Goal: Task Accomplishment & Management: Manage account settings

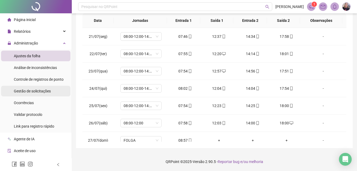
scroll to position [388, 0]
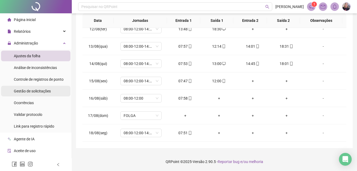
click at [33, 90] on span "Gestão de solicitações" at bounding box center [32, 91] width 37 height 4
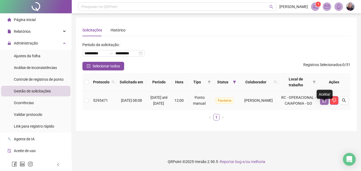
click at [323, 102] on icon "like" at bounding box center [325, 100] width 4 height 4
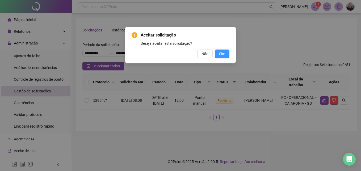
drag, startPoint x: 221, startPoint y: 53, endPoint x: 184, endPoint y: 60, distance: 37.3
click at [221, 53] on span "Sim" at bounding box center [222, 54] width 6 height 6
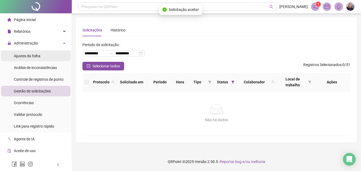
click at [34, 56] on span "Ajustes da folha" at bounding box center [27, 56] width 27 height 4
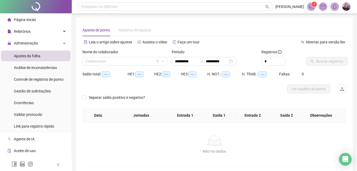
type input "**********"
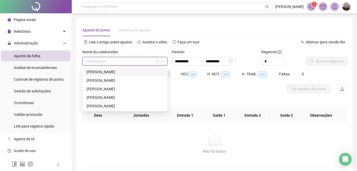
click at [129, 61] on input "search" at bounding box center [123, 61] width 74 height 8
click at [99, 72] on div "[PERSON_NAME]" at bounding box center [125, 72] width 77 height 6
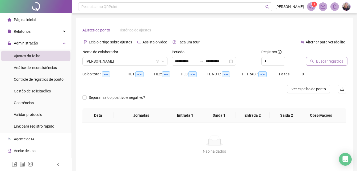
click at [326, 59] on span "Buscar registros" at bounding box center [329, 61] width 27 height 6
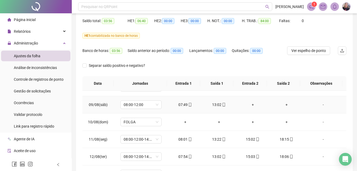
scroll to position [106, 0]
